Goal: Navigation & Orientation: Understand site structure

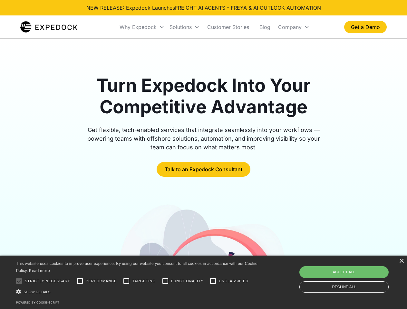
click at [142, 27] on div "Why Expedock" at bounding box center [137, 27] width 37 height 6
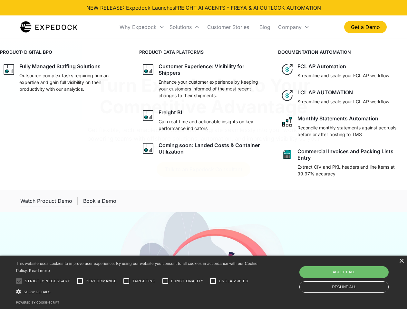
click at [184, 27] on div "Solutions" at bounding box center [180, 27] width 22 height 6
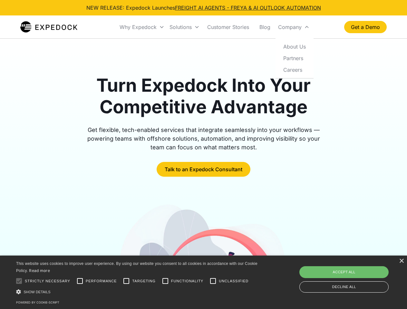
click at [293, 27] on div "Company" at bounding box center [290, 27] width 24 height 6
click at [19, 281] on div at bounding box center [19, 281] width 13 height 13
click at [80, 281] on input "Performance" at bounding box center [79, 281] width 13 height 13
checkbox input "true"
click at [126, 281] on input "Targeting" at bounding box center [126, 281] width 13 height 13
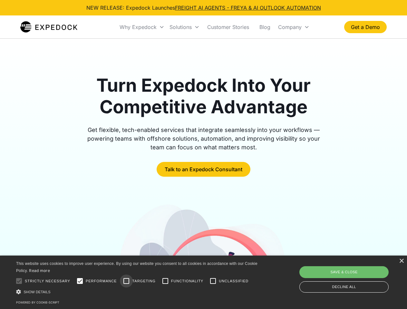
checkbox input "true"
click at [165, 281] on input "Functionality" at bounding box center [165, 281] width 13 height 13
checkbox input "true"
click at [213, 281] on input "Unclassified" at bounding box center [212, 281] width 13 height 13
checkbox input "true"
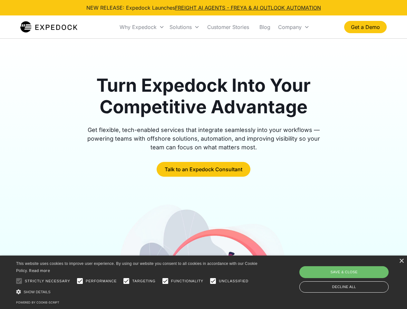
click at [138, 292] on div "Show details Hide details" at bounding box center [137, 292] width 243 height 7
